Goal: Task Accomplishment & Management: Use online tool/utility

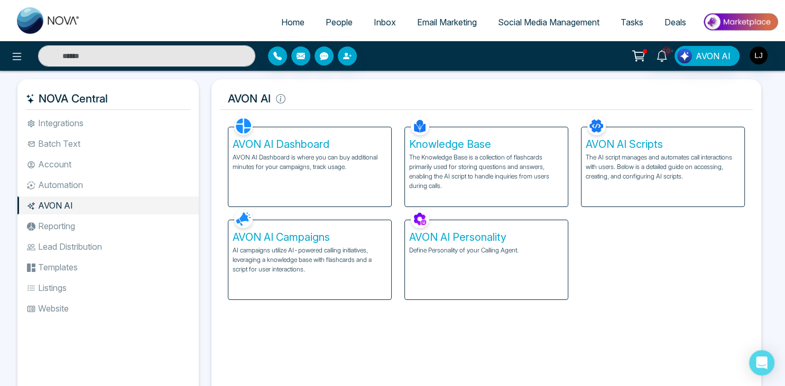
click at [356, 236] on div "AVON AI Campaigns AI campaigns utilize AI-powered calling initiatives, leveragi…" at bounding box center [309, 253] width 177 height 93
click at [349, 242] on h5 "AVON AI Campaigns" at bounding box center [310, 237] width 154 height 13
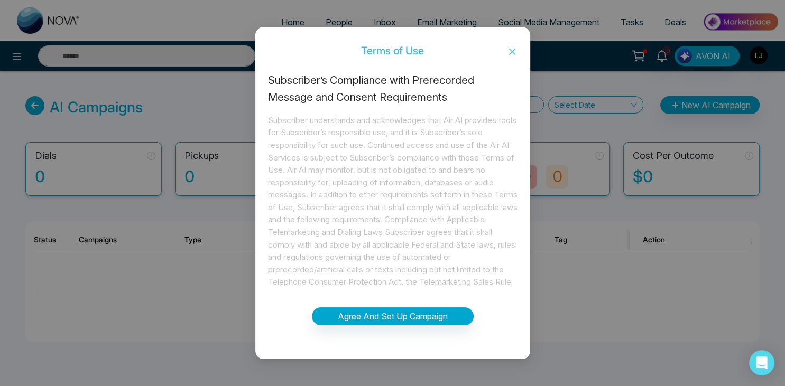
click at [433, 82] on div "Subscriber’s Compliance with Prerecorded Message and Consent Requirements" at bounding box center [393, 88] width 250 height 33
click at [435, 81] on div "Subscriber’s Compliance with Prerecorded Message and Consent Requirements" at bounding box center [393, 88] width 250 height 33
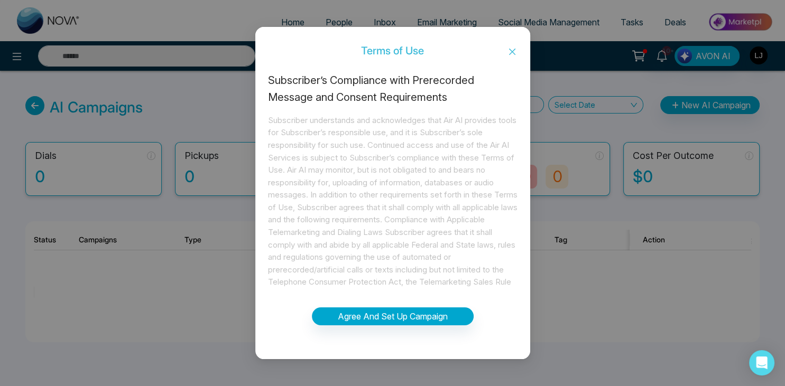
click at [509, 54] on icon "close" at bounding box center [512, 52] width 8 height 8
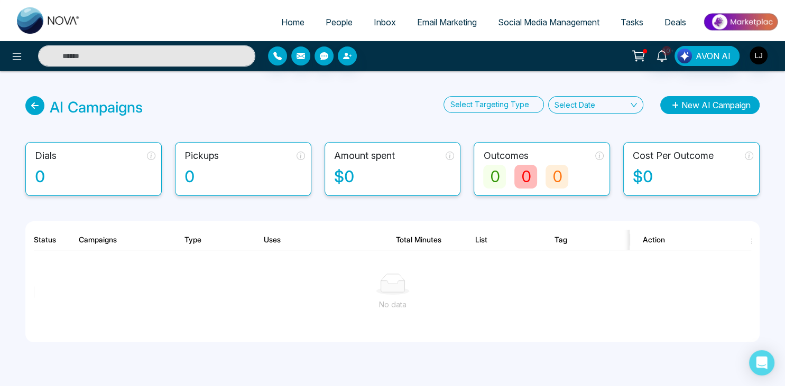
click at [689, 105] on button "New AI Campaign" at bounding box center [709, 105] width 99 height 18
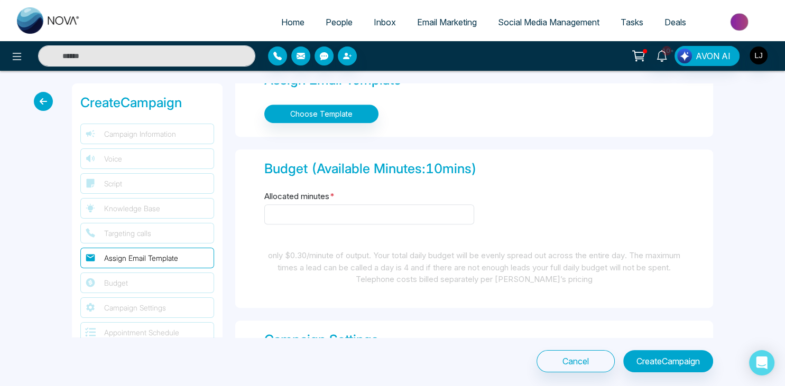
scroll to position [708, 0]
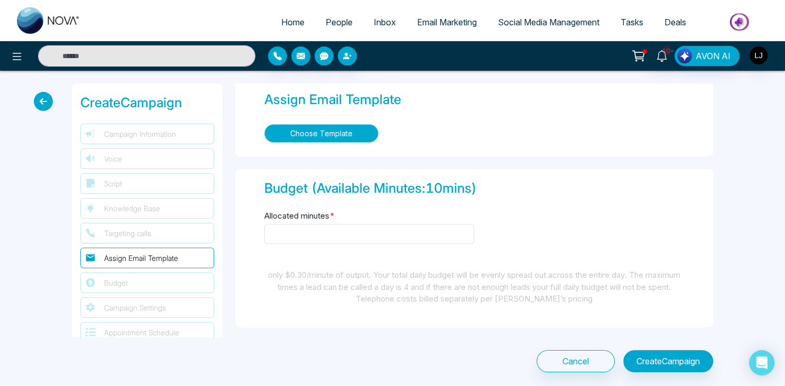
click at [346, 135] on button "Choose Template" at bounding box center [321, 133] width 114 height 19
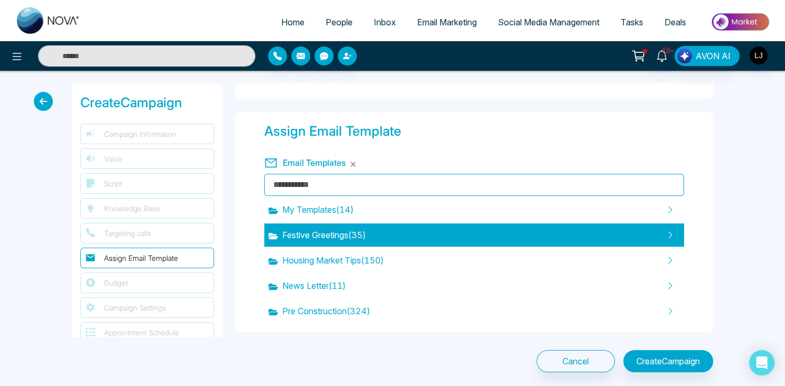
scroll to position [677, 0]
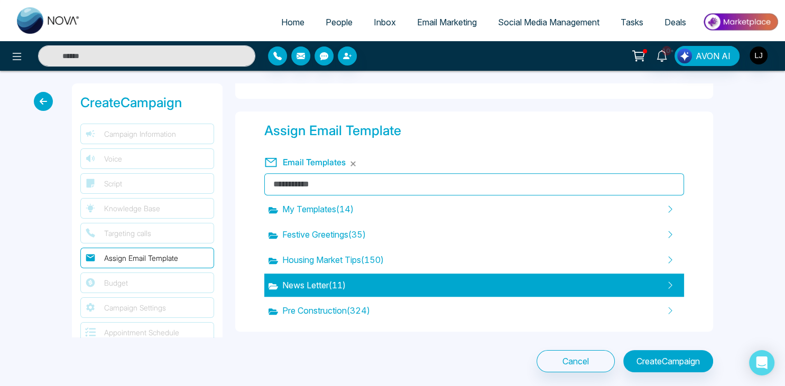
click at [346, 284] on span "News Letter ( 11 )" at bounding box center [307, 285] width 77 height 13
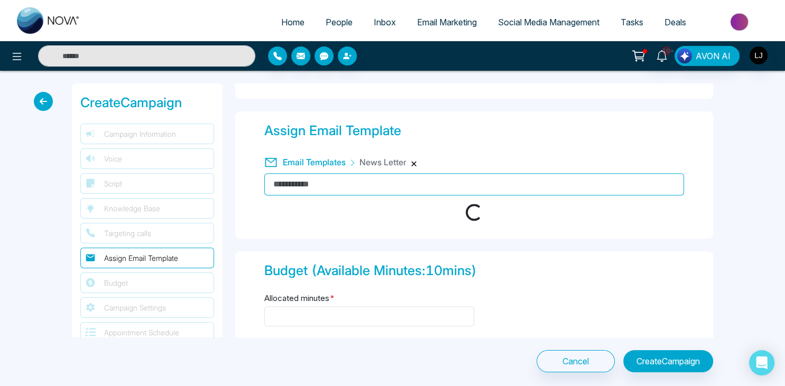
click at [417, 161] on button "button" at bounding box center [414, 164] width 6 height 6
